Goal: Task Accomplishment & Management: Complete application form

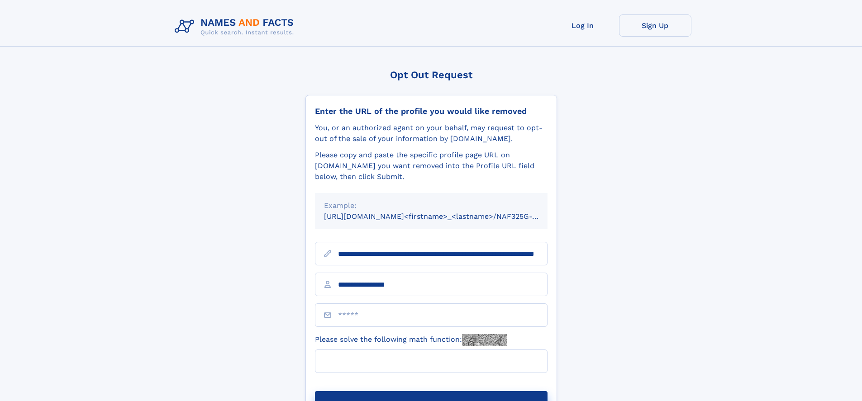
type input "**********"
type input "*"
click at [431, 391] on button "Submit Opt Out Request" at bounding box center [431, 405] width 233 height 29
